Goal: Task Accomplishment & Management: Manage account settings

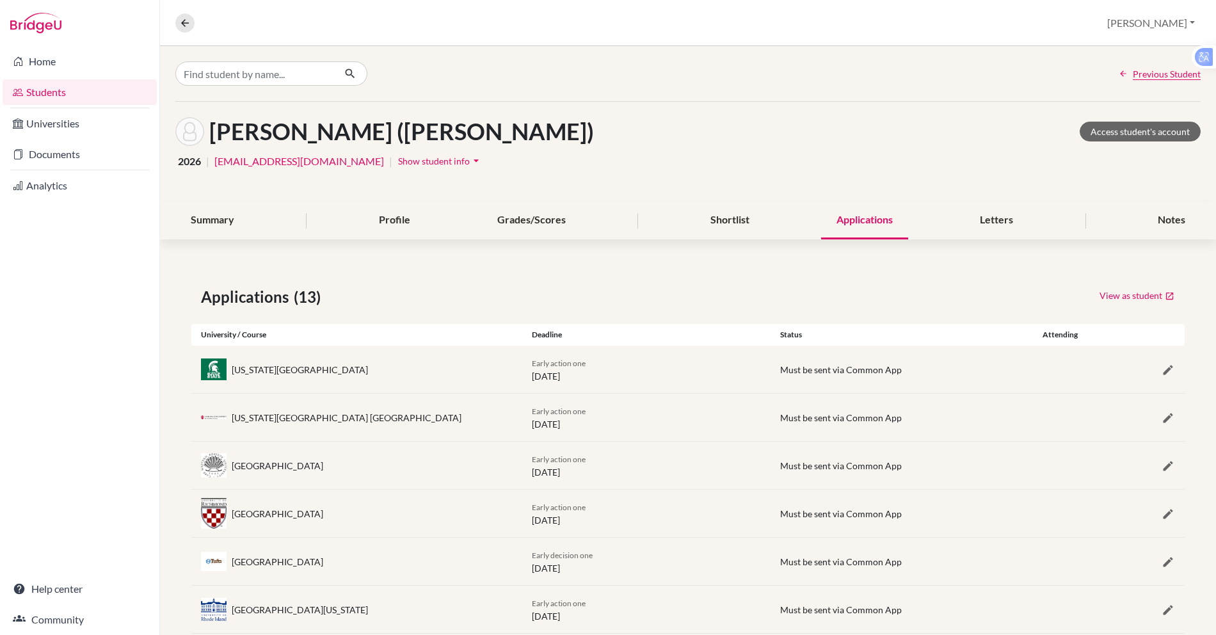
scroll to position [153, 0]
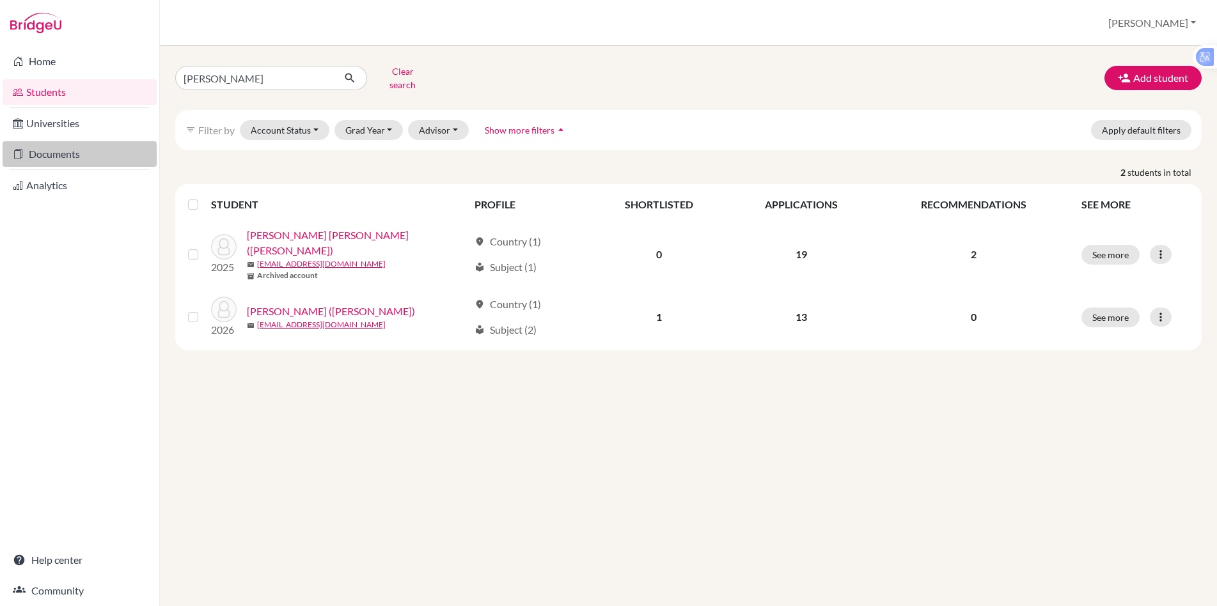
click at [65, 149] on link "Documents" at bounding box center [80, 154] width 154 height 26
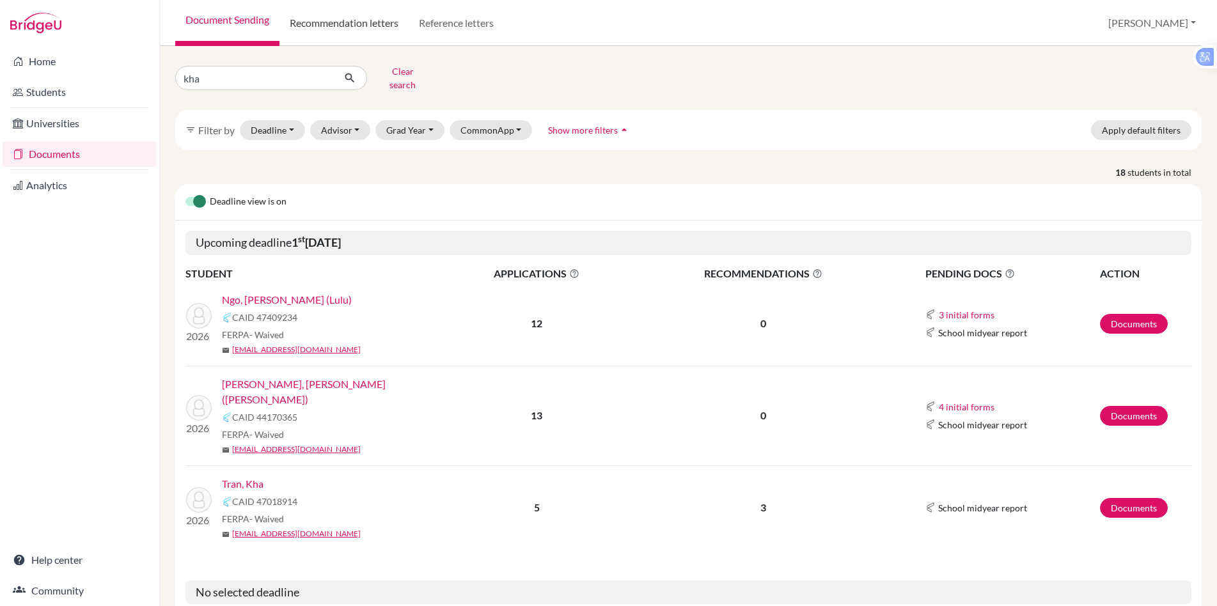
click at [341, 18] on link "Recommendation letters" at bounding box center [344, 23] width 129 height 46
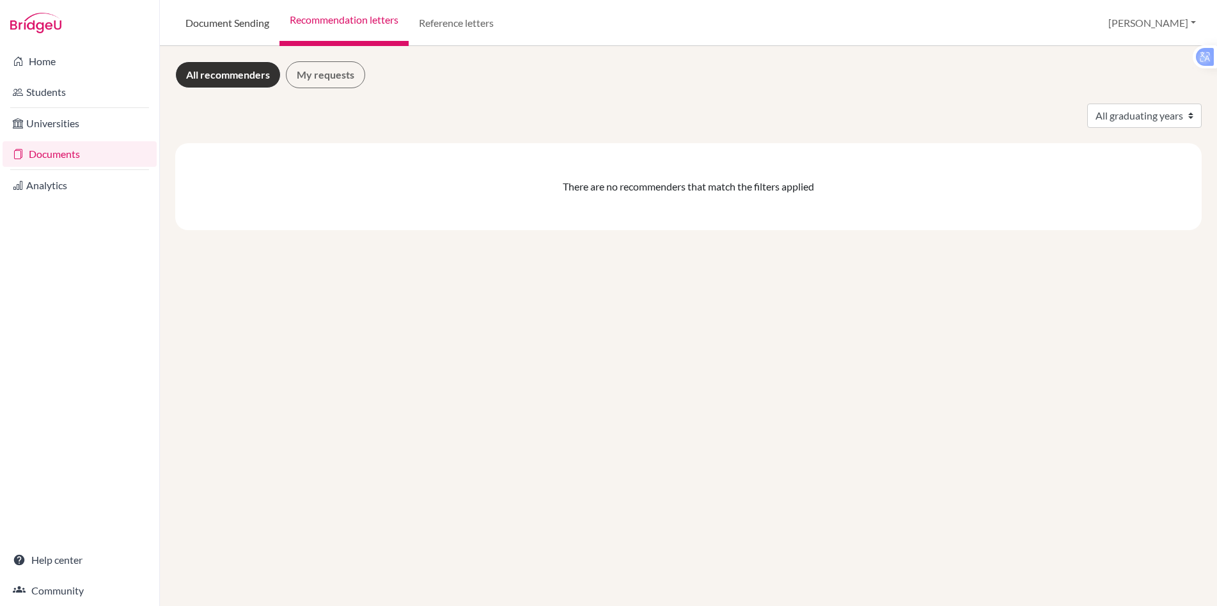
click at [252, 20] on link "Document Sending" at bounding box center [227, 23] width 104 height 46
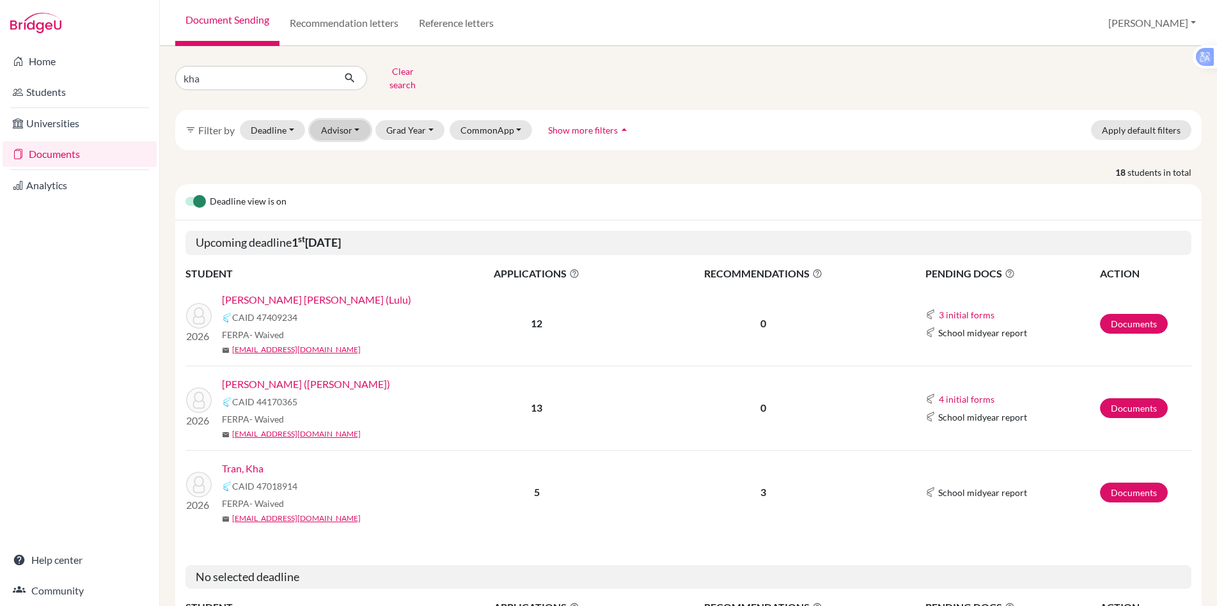
click at [350, 122] on button "Advisor" at bounding box center [340, 130] width 61 height 20
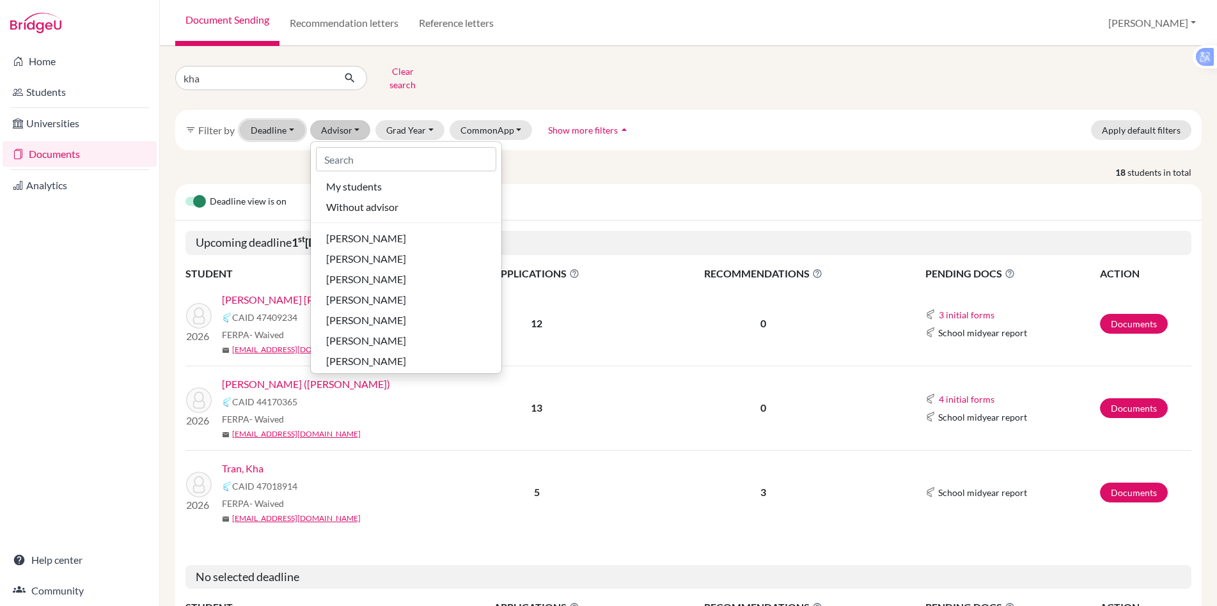
click at [290, 129] on button "Deadline - Select a date range Or double click for a single date selection Toda…" at bounding box center [272, 130] width 65 height 20
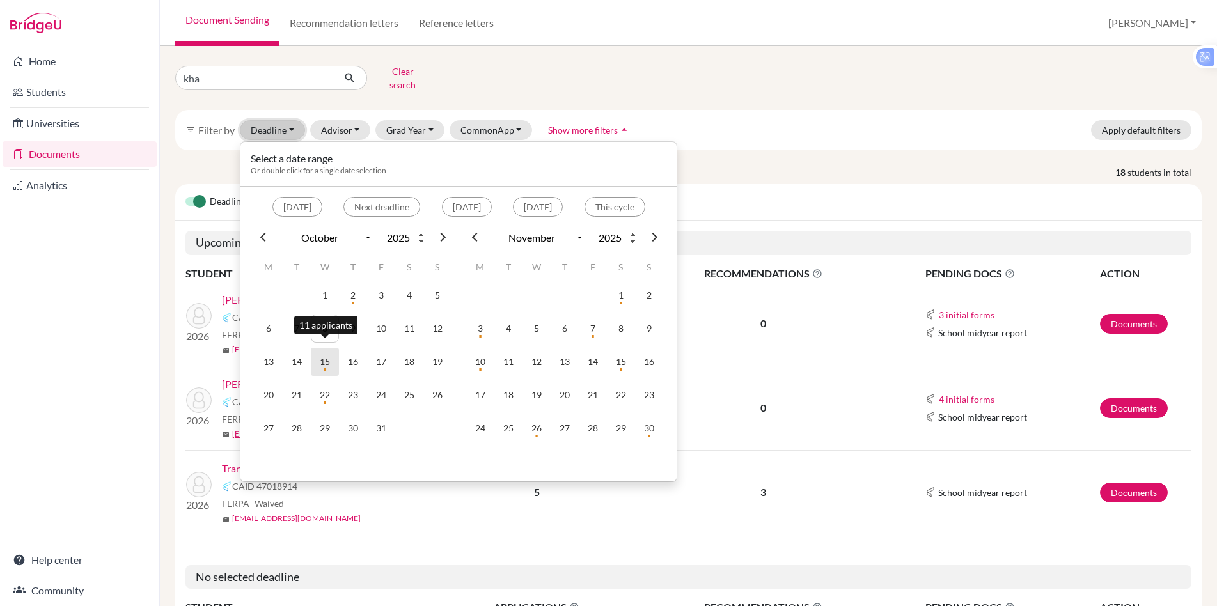
click at [325, 348] on td "15" at bounding box center [325, 362] width 28 height 28
click at [331, 353] on td "15" at bounding box center [325, 362] width 28 height 28
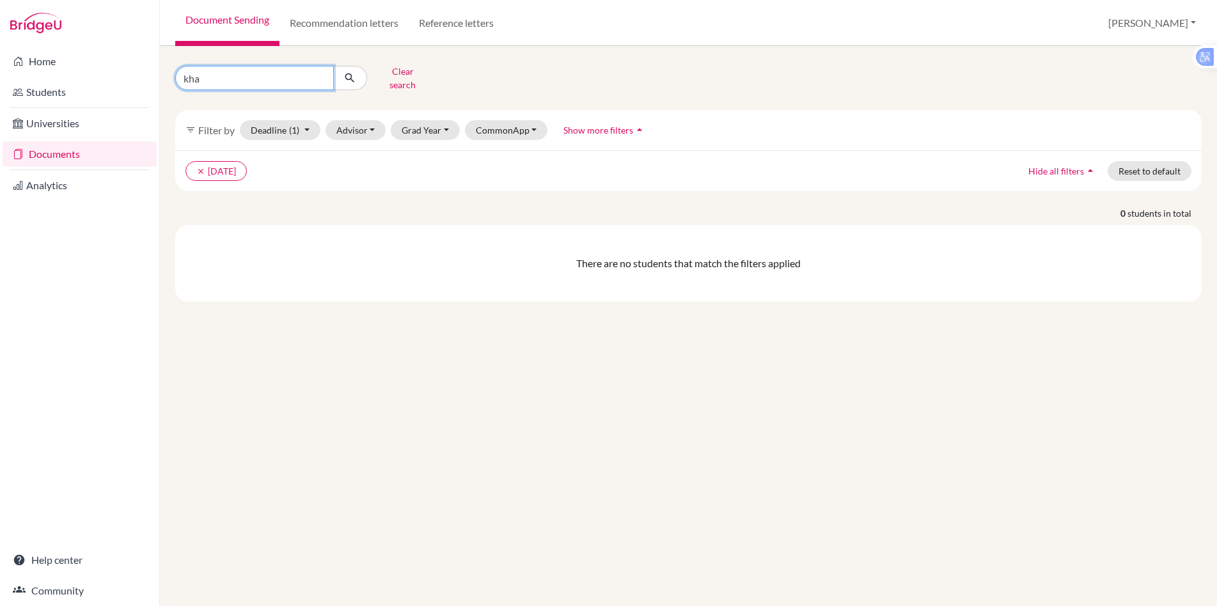
click at [242, 69] on input "kha" at bounding box center [254, 78] width 159 height 24
type input "k"
click at [357, 67] on button "submit" at bounding box center [350, 78] width 34 height 24
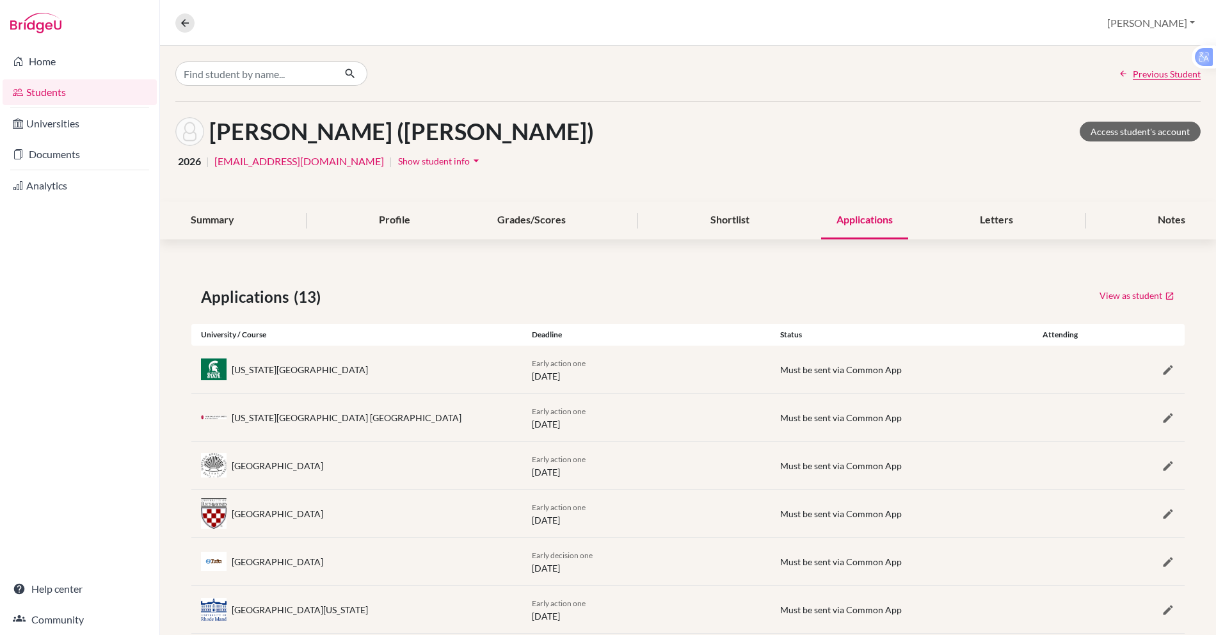
scroll to position [153, 0]
